Goal: Check status: Check status

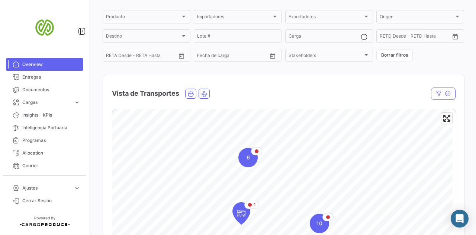
scroll to position [37, 0]
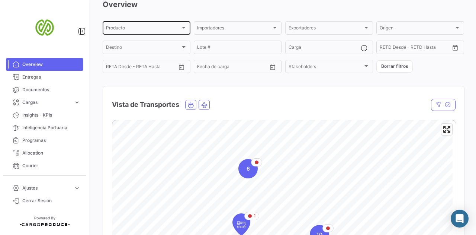
click at [183, 27] on div at bounding box center [184, 28] width 4 height 2
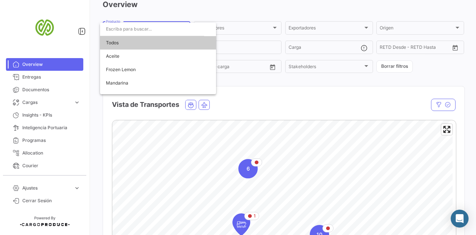
click at [206, 9] on div at bounding box center [238, 117] width 476 height 235
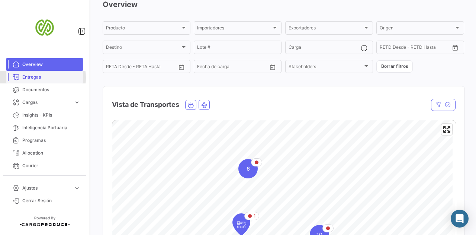
click at [36, 78] on span "Entregas" at bounding box center [51, 77] width 58 height 7
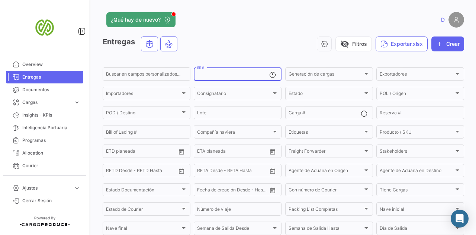
click at [226, 73] on input "EE #" at bounding box center [233, 75] width 72 height 5
paste input "80372437"
type input "80372437"
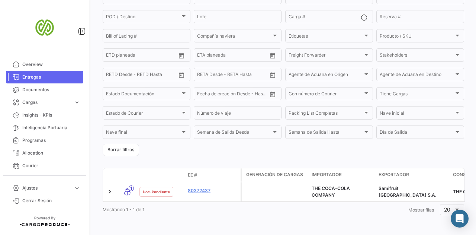
scroll to position [103, 0]
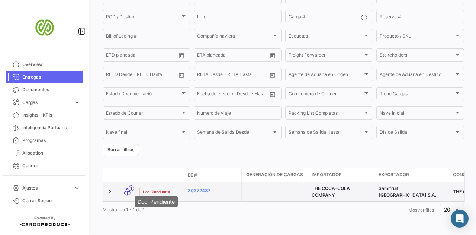
click at [158, 189] on span "Doc. Pendiente" at bounding box center [156, 192] width 27 height 6
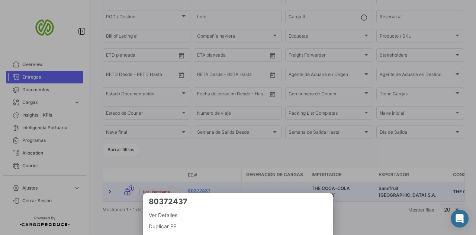
click at [200, 185] on div at bounding box center [238, 117] width 476 height 235
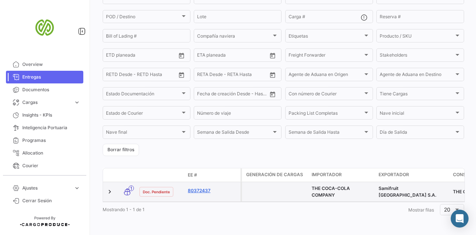
click at [202, 187] on link "80372437" at bounding box center [213, 190] width 50 height 7
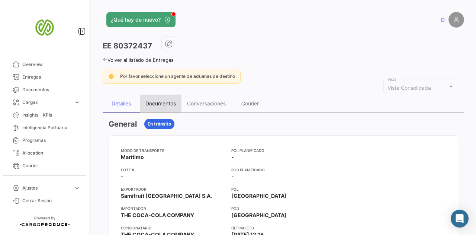
click at [168, 103] on div "Documentos" at bounding box center [161, 103] width 31 height 6
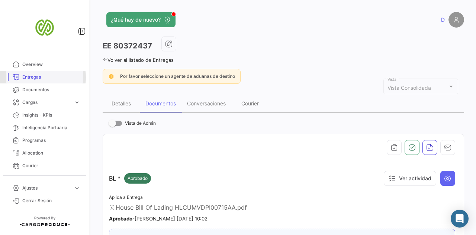
click at [36, 77] on span "Entregas" at bounding box center [51, 77] width 58 height 7
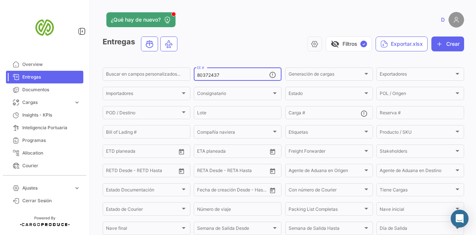
click at [235, 77] on input "80372437" at bounding box center [233, 75] width 72 height 5
type input "8"
paste input "80371348"
type input "80371348"
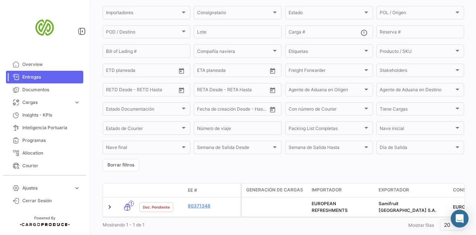
scroll to position [103, 0]
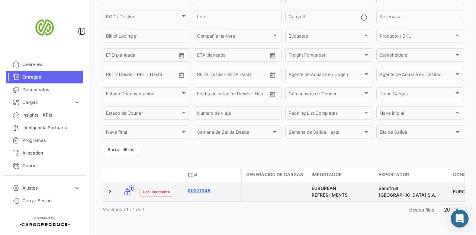
click at [206, 187] on link "80371348" at bounding box center [213, 190] width 50 height 7
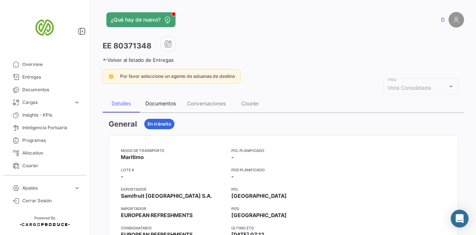
click at [164, 103] on div "Documentos" at bounding box center [161, 103] width 31 height 6
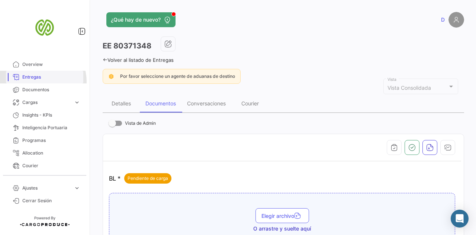
click at [40, 82] on link "Entregas" at bounding box center [44, 77] width 77 height 13
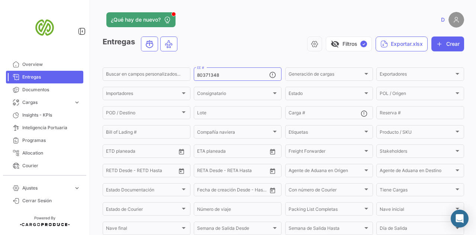
click at [38, 78] on span "Entregas" at bounding box center [51, 77] width 58 height 7
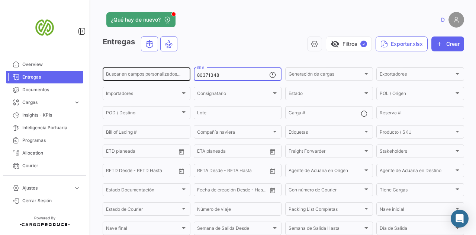
drag, startPoint x: 222, startPoint y: 74, endPoint x: 180, endPoint y: 75, distance: 41.7
click at [0, 0] on div "Buscar en [PERSON_NAME] personalizados... 80371348 EE # Generación [PERSON_NAME…" at bounding box center [0, 0] width 0 height 0
paste input "0450"
type input "80370450"
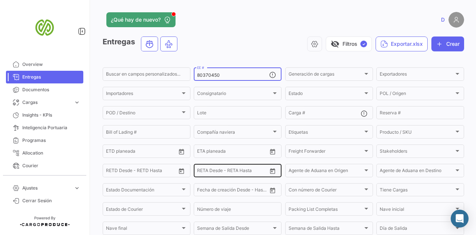
scroll to position [103, 0]
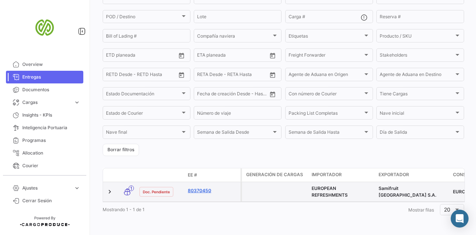
click at [202, 187] on link "80370450" at bounding box center [213, 190] width 50 height 7
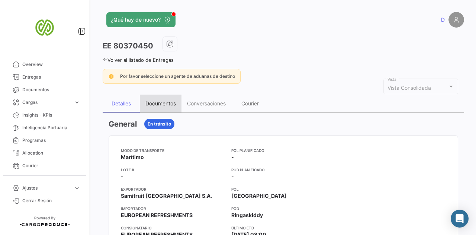
click at [156, 102] on div "Documentos" at bounding box center [161, 103] width 31 height 6
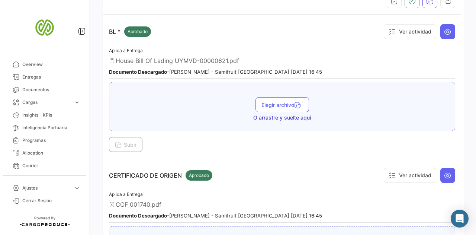
scroll to position [149, 0]
